Goal: Find specific page/section: Find specific page/section

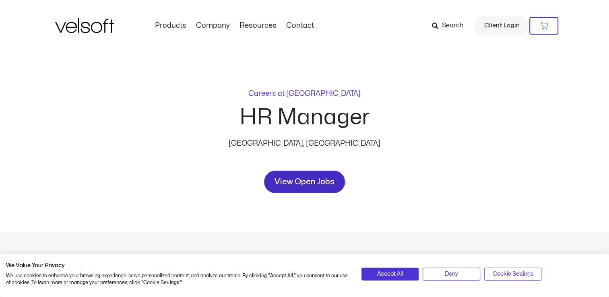
click at [310, 185] on span "View Open Jobs" at bounding box center [305, 181] width 60 height 13
click at [311, 181] on span "View Open Jobs" at bounding box center [305, 181] width 60 height 13
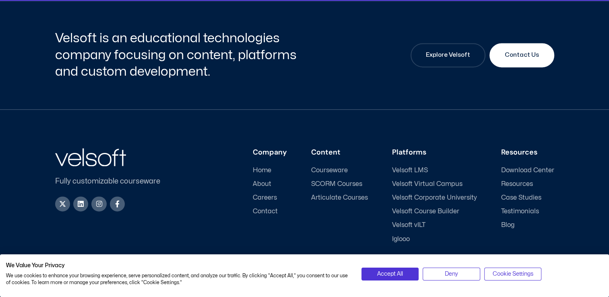
scroll to position [1127, 0]
click at [270, 198] on span "Careers" at bounding box center [265, 198] width 24 height 8
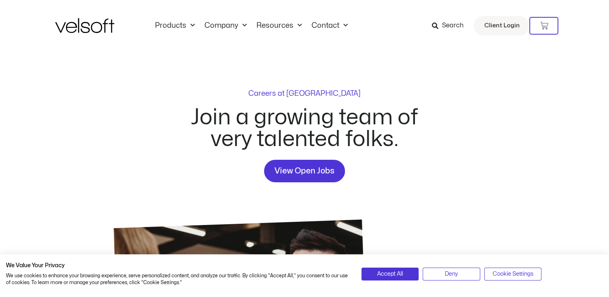
click at [294, 96] on div "Careers at [GEOGRAPHIC_DATA]" at bounding box center [304, 98] width 112 height 17
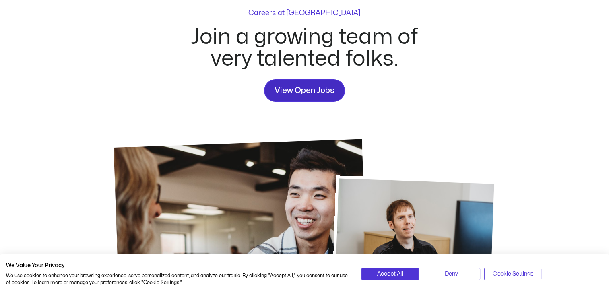
click at [296, 92] on span "View Open Jobs" at bounding box center [305, 90] width 60 height 13
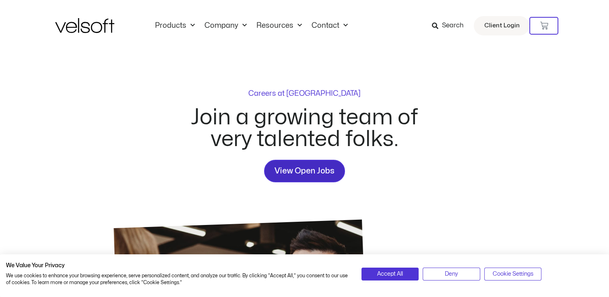
click at [310, 172] on span "View Open Jobs" at bounding box center [305, 171] width 60 height 13
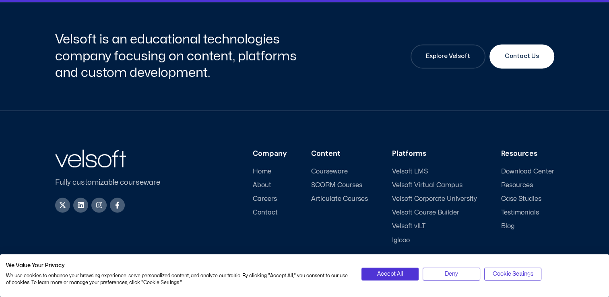
scroll to position [1126, 0]
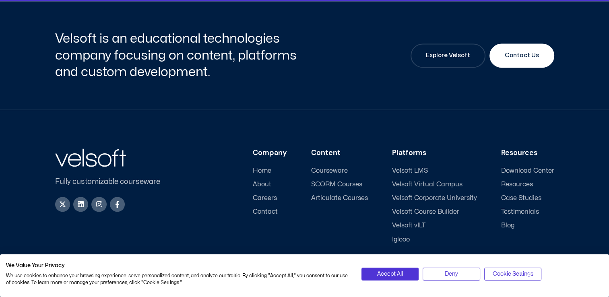
click at [266, 194] on span "Careers" at bounding box center [265, 198] width 24 height 8
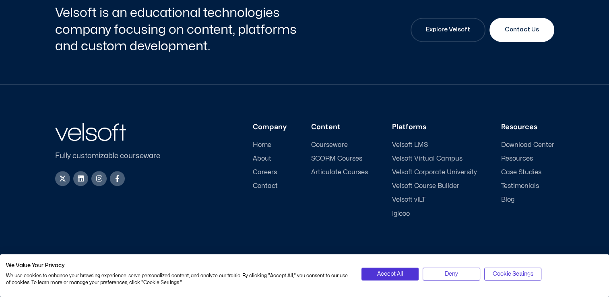
scroll to position [1153, 0]
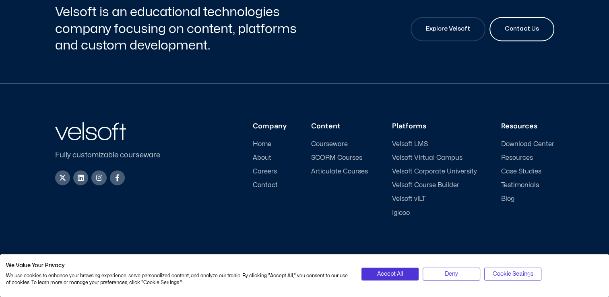
click at [528, 29] on span "Contact Us" at bounding box center [522, 29] width 34 height 10
